Goal: Transaction & Acquisition: Download file/media

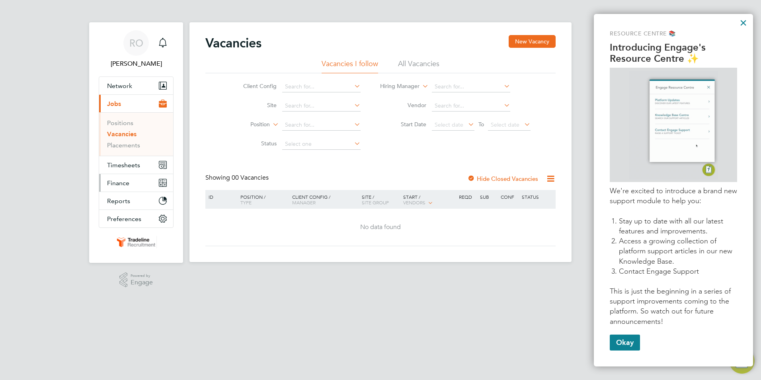
click at [116, 184] on span "Finance" at bounding box center [118, 183] width 22 height 8
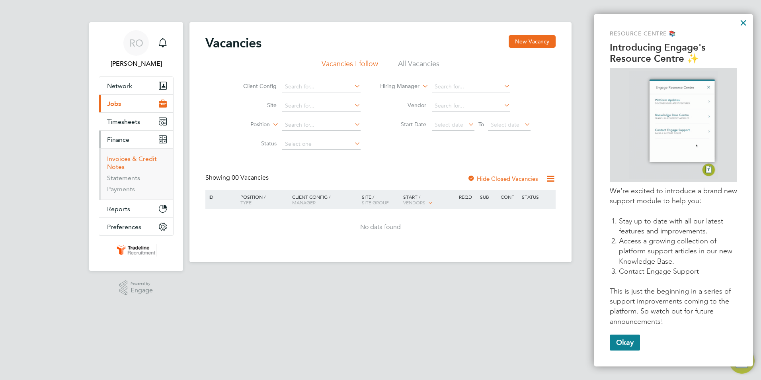
click at [123, 160] on link "Invoices & Credit Notes" at bounding box center [132, 163] width 50 height 16
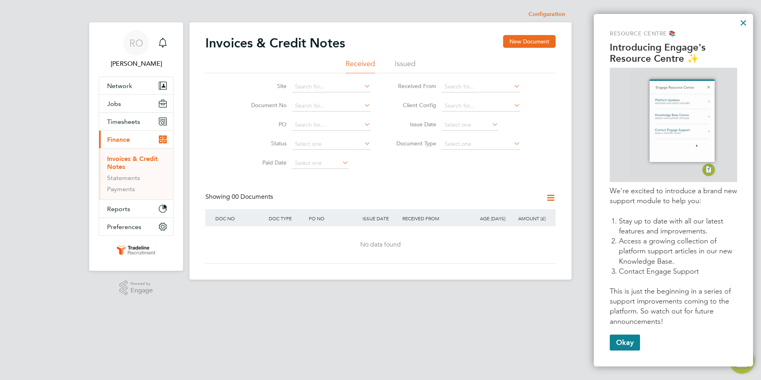
click at [407, 64] on li "Issued" at bounding box center [405, 66] width 21 height 14
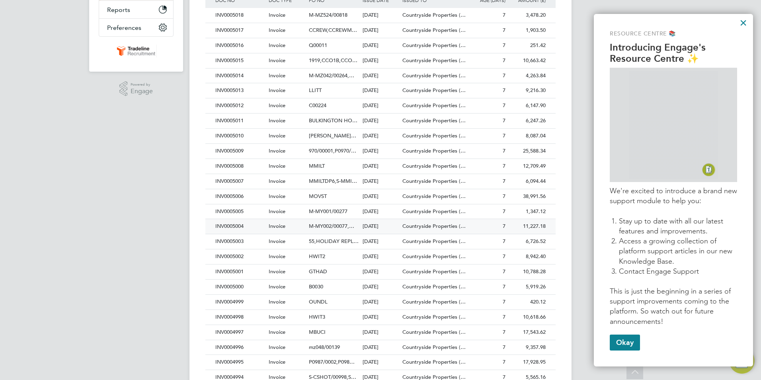
scroll to position [332, 0]
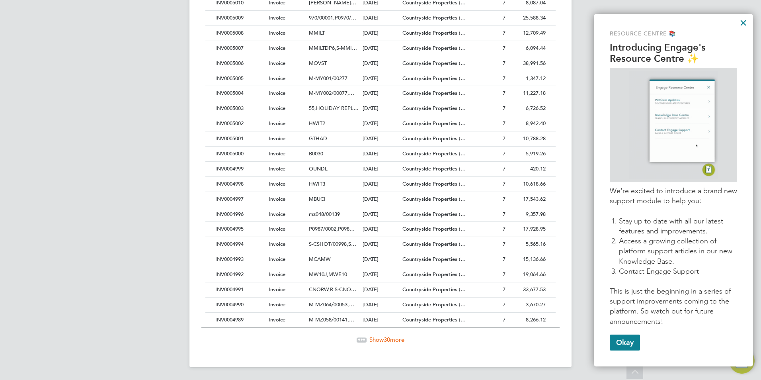
click at [385, 340] on span "30" at bounding box center [387, 340] width 6 height 8
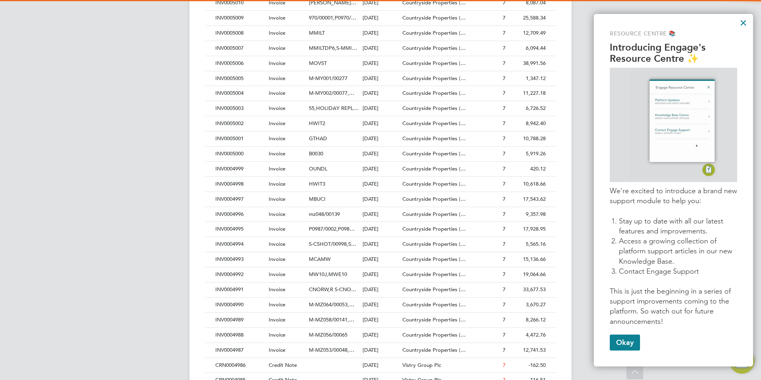
scroll to position [15, 54]
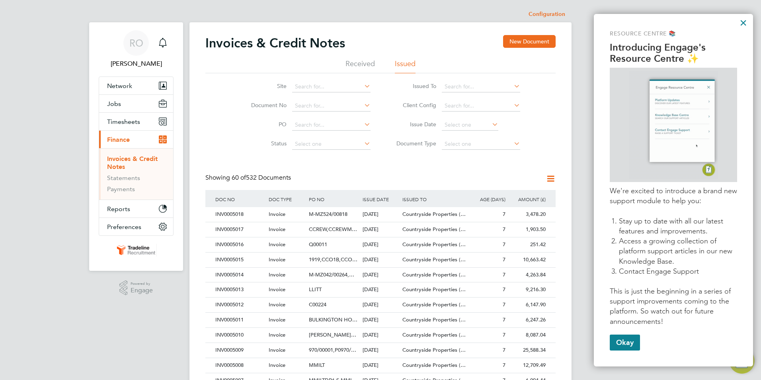
click at [554, 179] on icon at bounding box center [551, 179] width 10 height 10
click at [451, 178] on div "Showing 60 of 532 Documents" at bounding box center [380, 182] width 350 height 16
click at [491, 124] on icon at bounding box center [491, 124] width 0 height 11
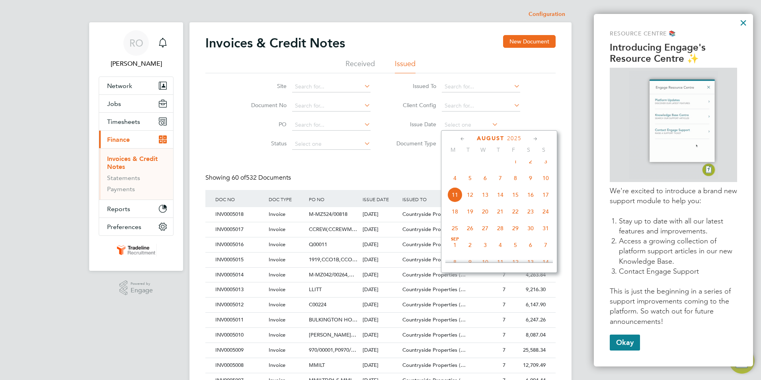
click at [458, 184] on span "4" at bounding box center [455, 177] width 15 height 15
type input "[DATE]"
click at [458, 184] on span "4" at bounding box center [455, 177] width 15 height 15
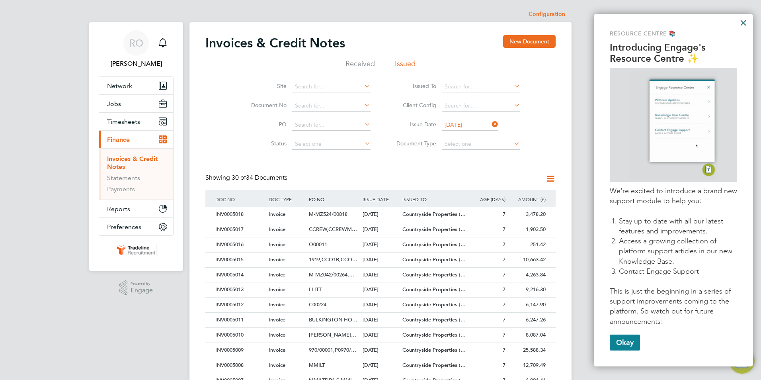
click at [743, 22] on button "×" at bounding box center [744, 22] width 8 height 13
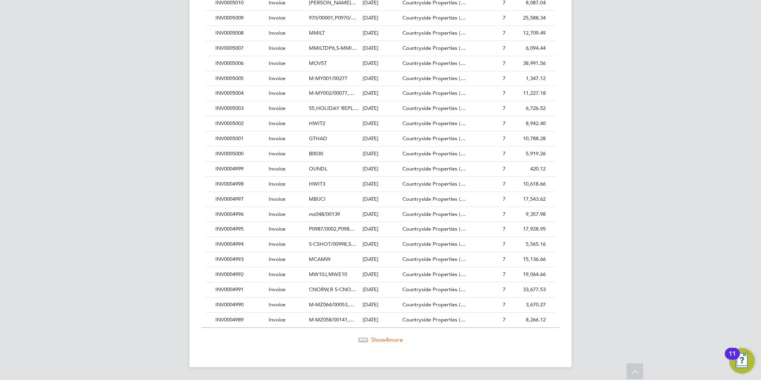
click at [369, 340] on div "Show 4 more" at bounding box center [380, 340] width 358 height 8
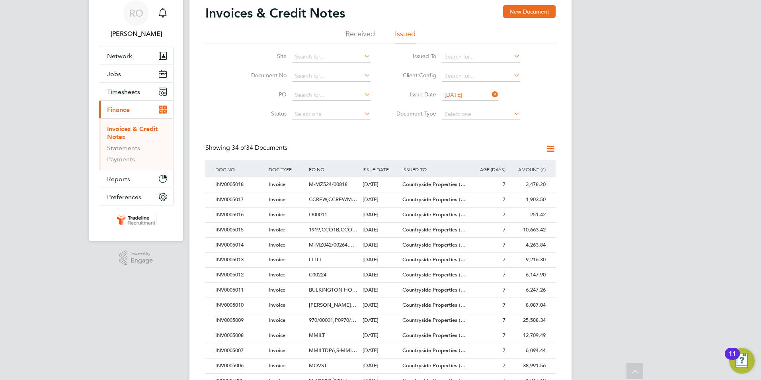
click at [553, 149] on icon at bounding box center [551, 149] width 10 height 10
click at [514, 189] on li "Export transactions" at bounding box center [517, 189] width 76 height 11
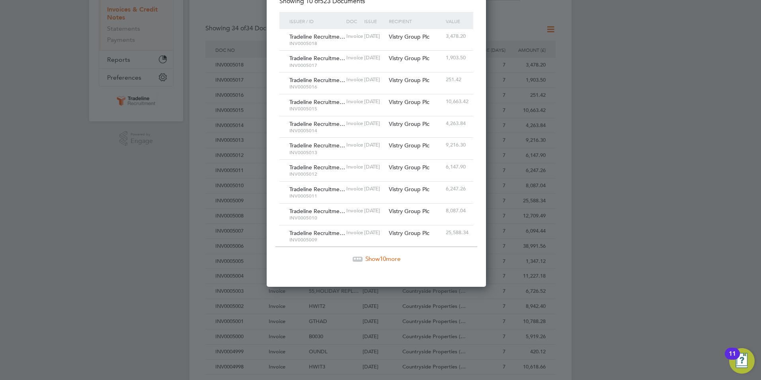
click at [391, 259] on span "Show 10 more" at bounding box center [382, 259] width 35 height 8
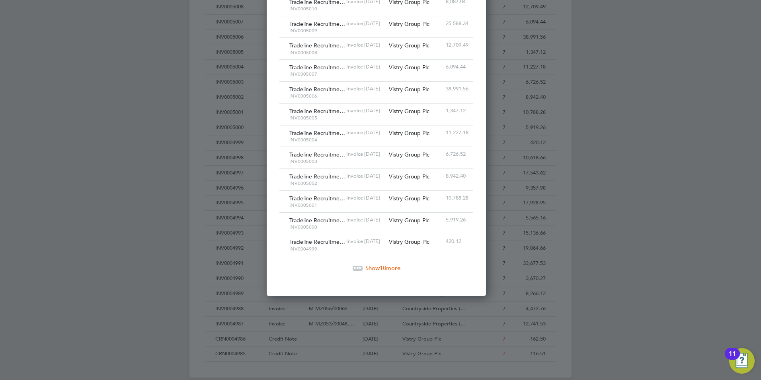
click at [374, 269] on span "Show 10 more" at bounding box center [382, 268] width 35 height 8
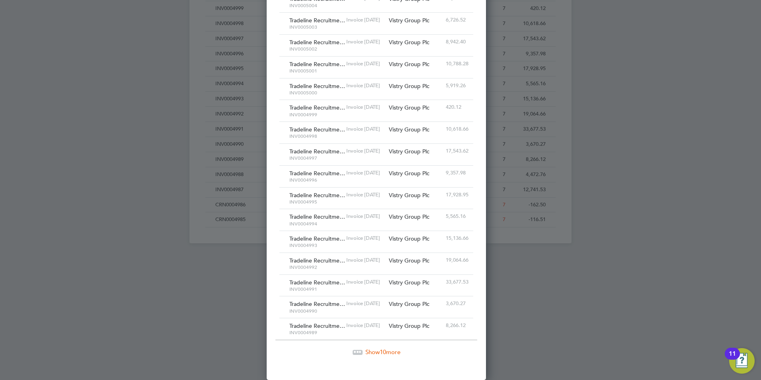
click at [378, 352] on span "Show 10 more" at bounding box center [382, 352] width 35 height 8
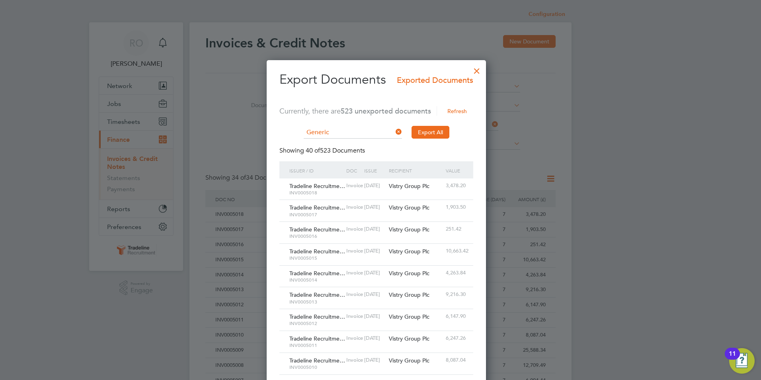
click at [484, 69] on div at bounding box center [477, 69] width 14 height 14
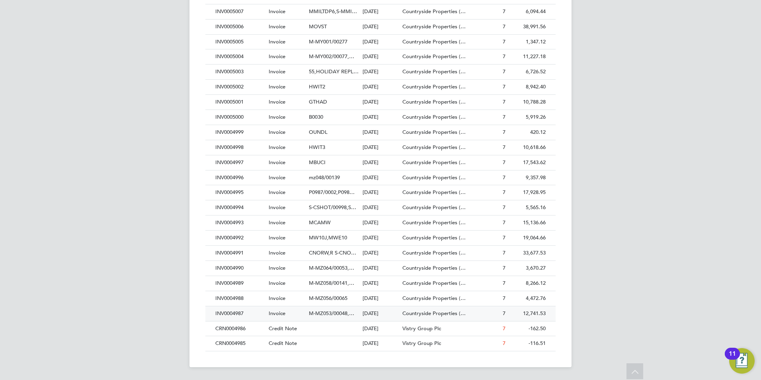
drag, startPoint x: 553, startPoint y: 315, endPoint x: 402, endPoint y: 307, distance: 151.5
click at [402, 307] on div "INV0004987 Invoice M-MZ053/00048,… [DATE] Countryside Properties (… Tradeline R…" at bounding box center [380, 313] width 350 height 15
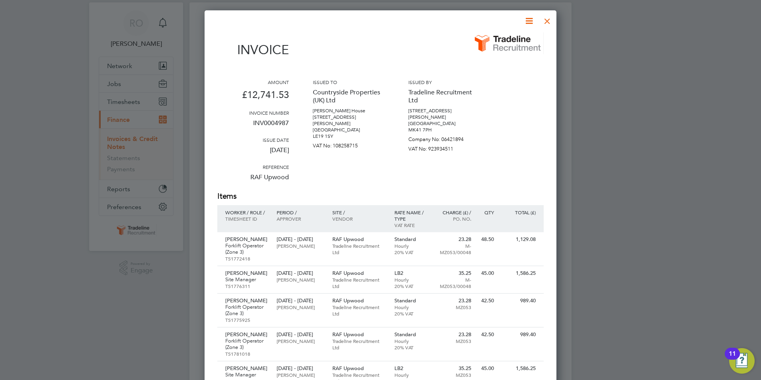
click at [547, 22] on div at bounding box center [547, 19] width 14 height 14
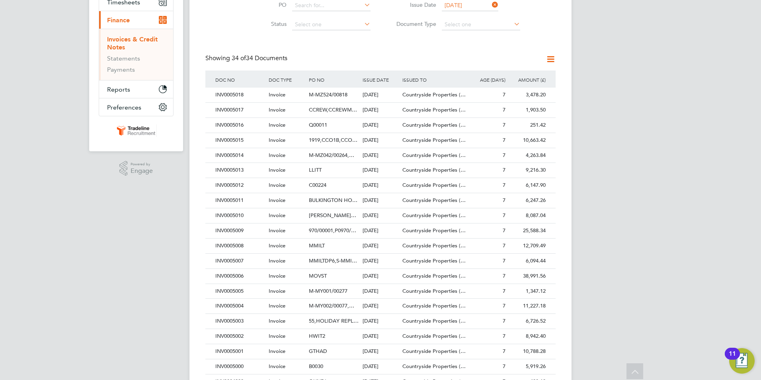
drag, startPoint x: 211, startPoint y: 94, endPoint x: 681, endPoint y: 120, distance: 470.2
click at [681, 120] on div "RO [PERSON_NAME] Notifications Applications: Network Businesses Sites Workers C…" at bounding box center [380, 255] width 761 height 748
click at [552, 60] on icon at bounding box center [551, 59] width 10 height 10
click at [664, 67] on div "RO [PERSON_NAME] Notifications Applications: Network Businesses Sites Workers C…" at bounding box center [380, 255] width 761 height 748
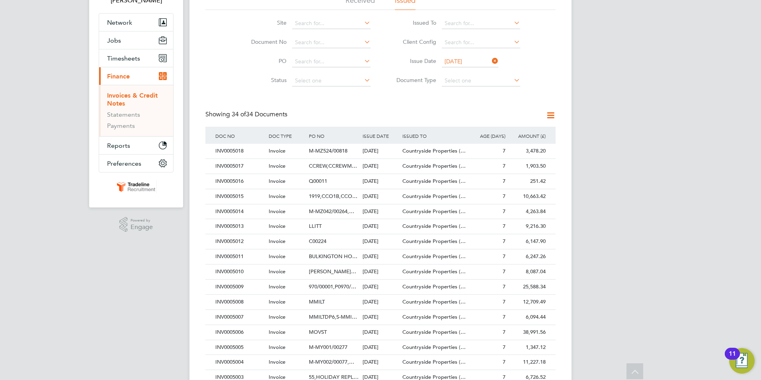
scroll to position [50, 0]
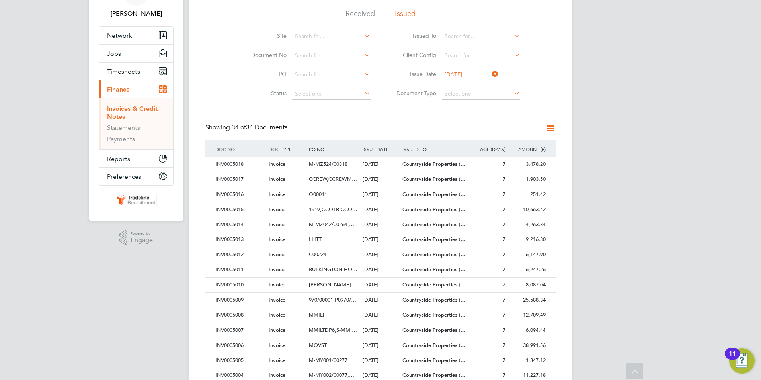
click at [383, 122] on div "Invoices & Credit Notes New Document Received Issued Site Document No PO Status…" at bounding box center [380, 327] width 350 height 685
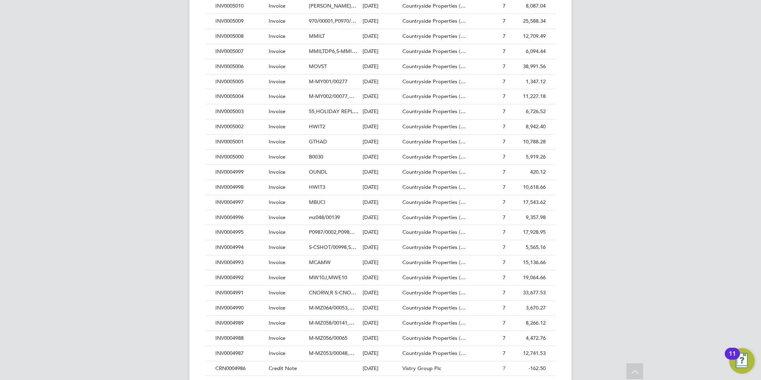
scroll to position [369, 0]
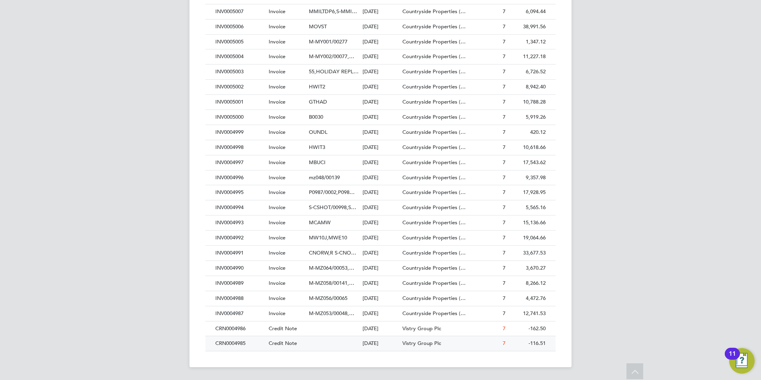
click at [371, 344] on div "[DATE]" at bounding box center [381, 343] width 40 height 15
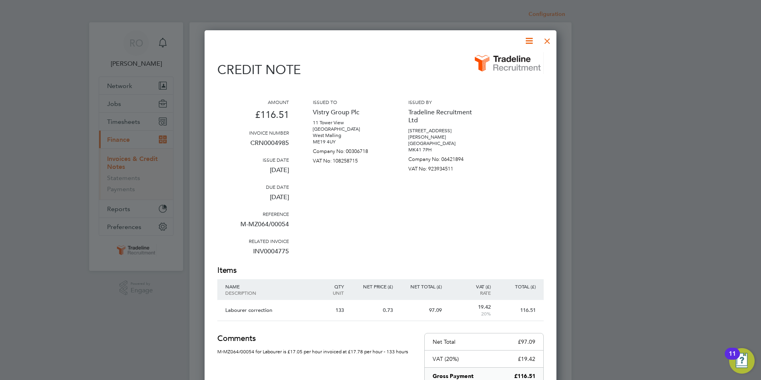
click at [549, 39] on div at bounding box center [547, 39] width 14 height 14
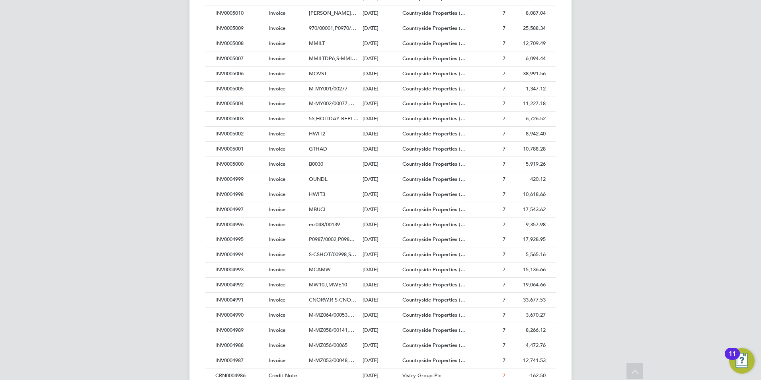
scroll to position [369, 0]
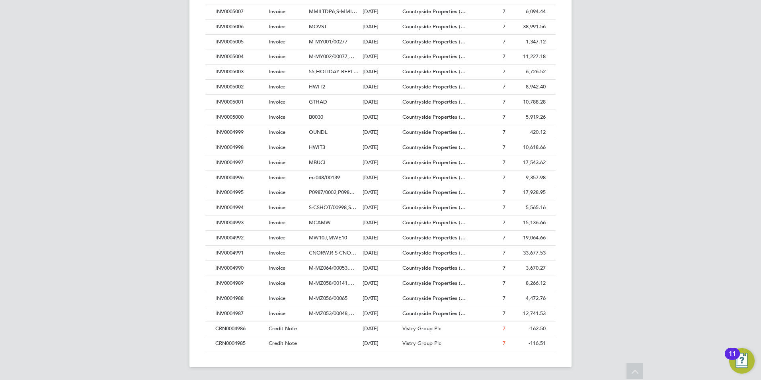
drag, startPoint x: 541, startPoint y: 344, endPoint x: 537, endPoint y: 360, distance: 16.3
click at [537, 360] on div "Invoices & Credit Notes New Document Received Issued Site Document No PO Status…" at bounding box center [381, 10] width 382 height 713
click at [286, 342] on span "Credit Note" at bounding box center [283, 343] width 28 height 7
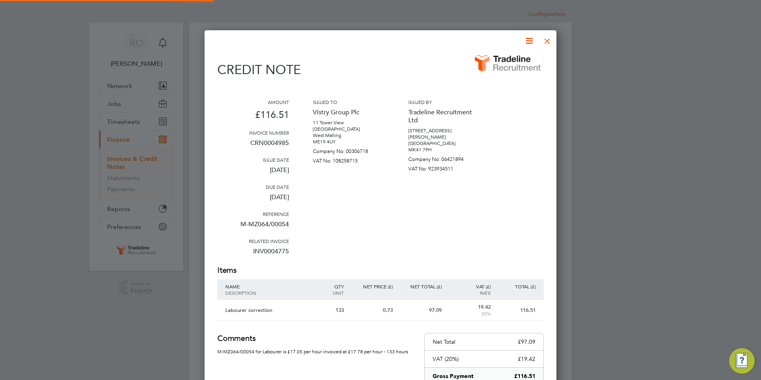
scroll to position [457, 352]
click at [530, 39] on icon at bounding box center [529, 41] width 10 height 10
click at [516, 59] on li "Download Credit Note" at bounding box center [498, 59] width 67 height 11
click at [545, 40] on div at bounding box center [547, 39] width 14 height 14
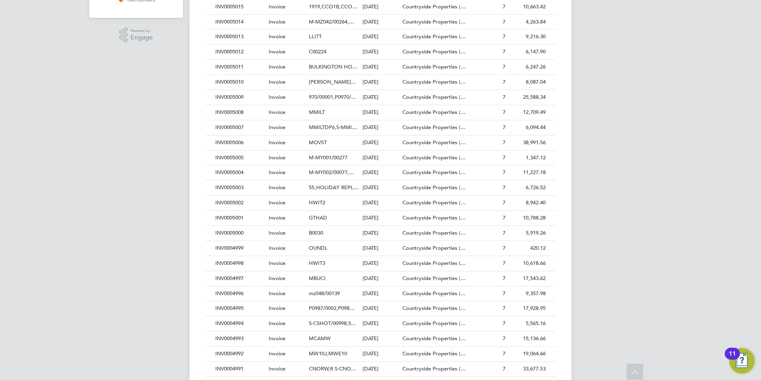
scroll to position [369, 0]
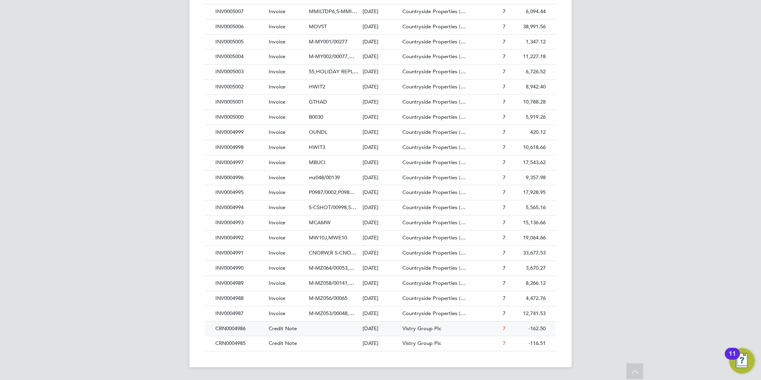
click at [285, 328] on span "Credit Note" at bounding box center [283, 328] width 28 height 7
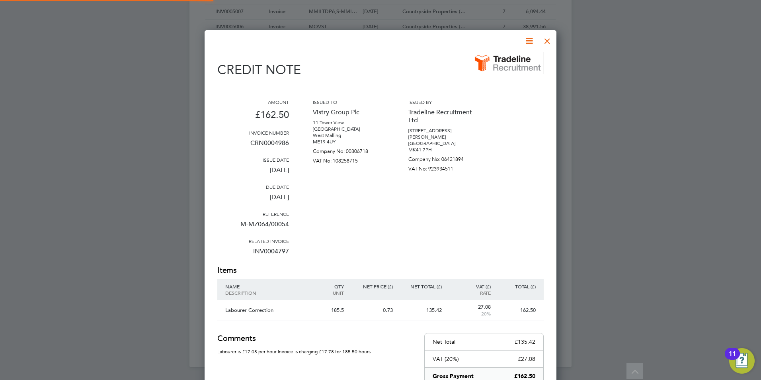
scroll to position [457, 352]
click at [547, 41] on div at bounding box center [547, 39] width 14 height 14
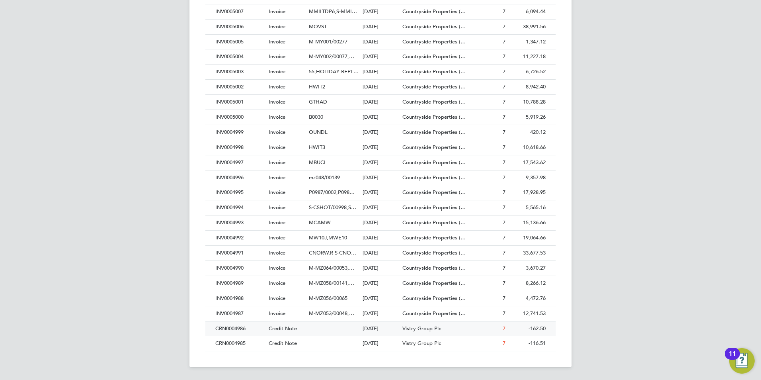
click at [427, 327] on span "Vistry Group Plc" at bounding box center [422, 328] width 39 height 7
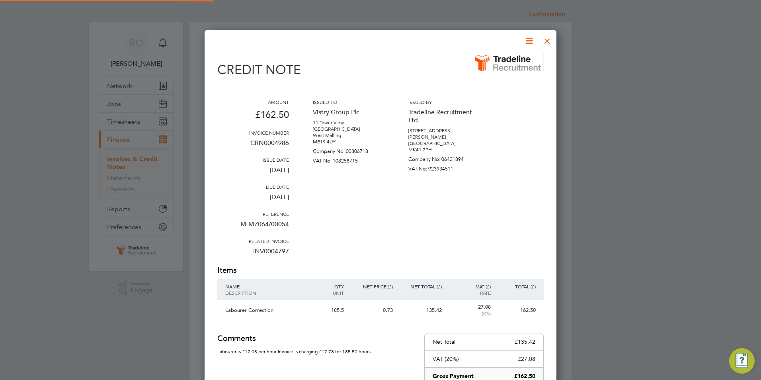
scroll to position [457, 352]
click at [530, 41] on icon at bounding box center [529, 41] width 10 height 10
click at [514, 59] on li "Download Credit Note" at bounding box center [498, 59] width 67 height 11
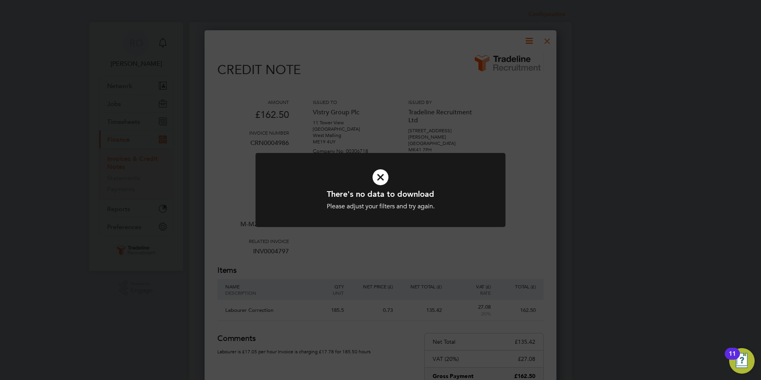
scroll to position [15, 54]
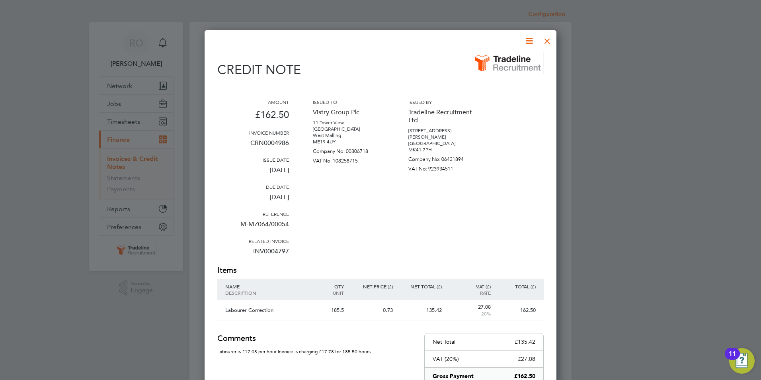
click at [547, 42] on div at bounding box center [547, 39] width 14 height 14
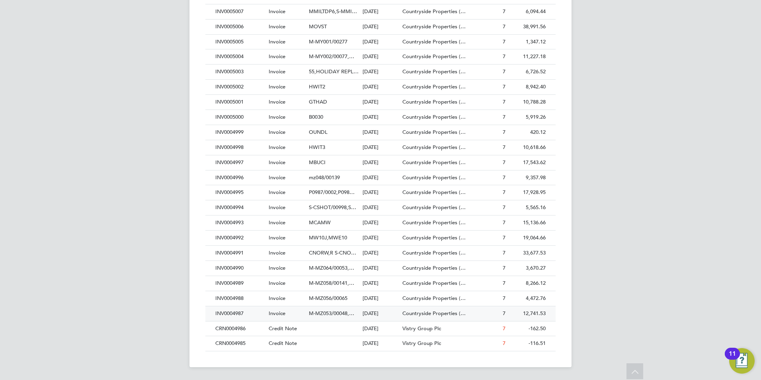
click at [233, 313] on div "INV0004987" at bounding box center [239, 313] width 53 height 15
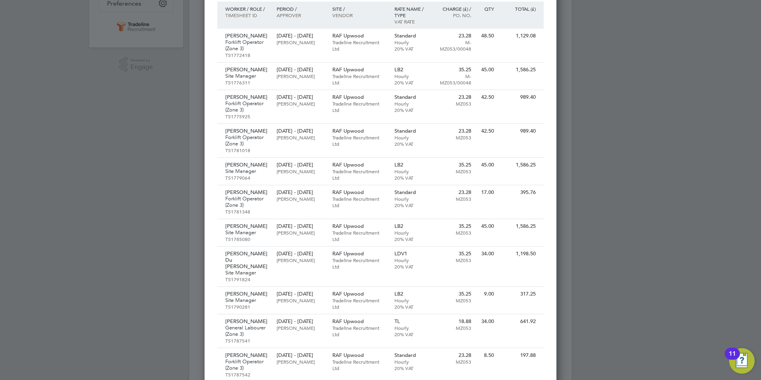
scroll to position [219, 0]
